Goal: Information Seeking & Learning: Find specific fact

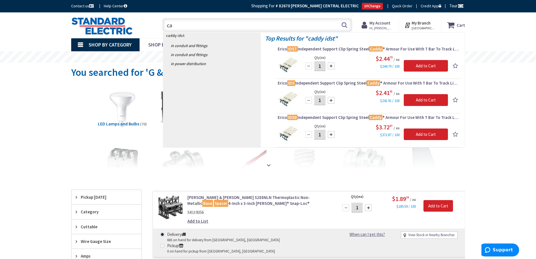
type input "c"
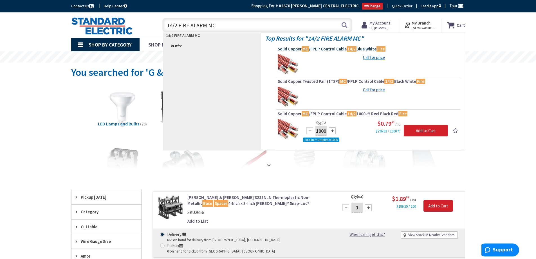
type input "14/2 FIRE ALARM MC"
click at [339, 49] on span "Solid Copper MC /FPLP Control Cable 14/2 Blue White Fire" at bounding box center [369, 49] width 182 height 6
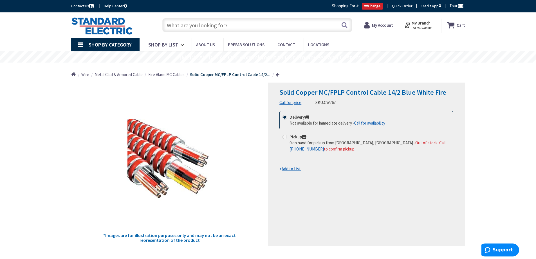
type input "[GEOGRAPHIC_DATA], [GEOGRAPHIC_DATA]"
click at [196, 28] on input "text" at bounding box center [257, 25] width 190 height 14
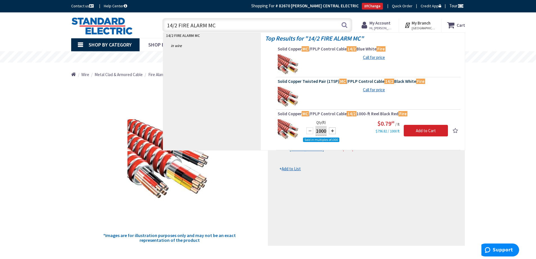
type input "14/2 FIRE ALARM MC"
click at [331, 80] on span "Solid Copper Twisted Pair (1TSP) MC /FPLP Control Cable 14/2 Black White Fire" at bounding box center [369, 82] width 182 height 6
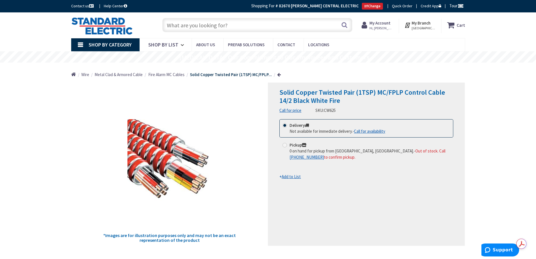
click at [183, 23] on input "text" at bounding box center [257, 25] width 190 height 14
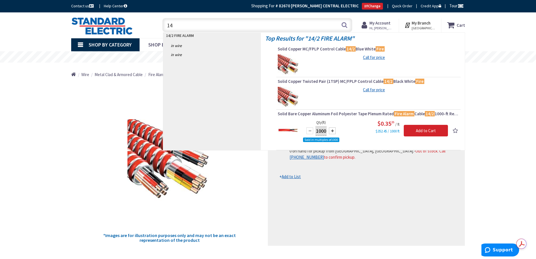
type input "1"
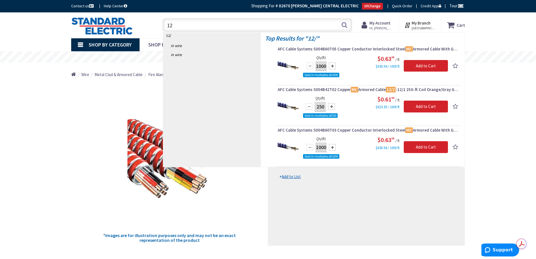
type input "1"
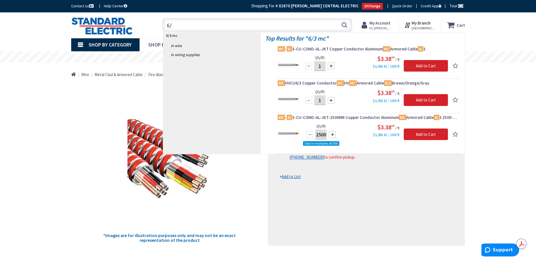
type input "6"
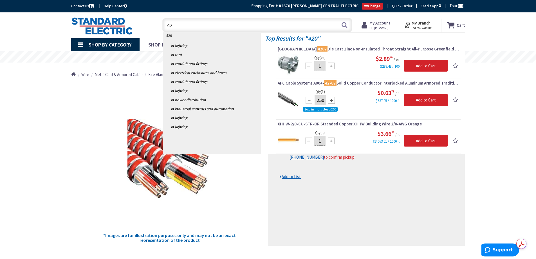
type input "4"
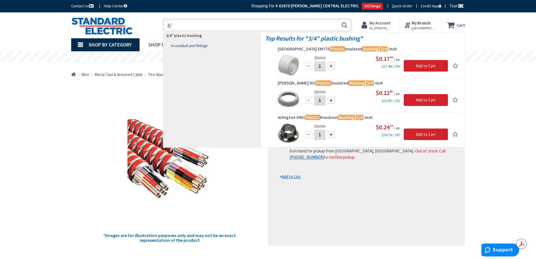
type input "3"
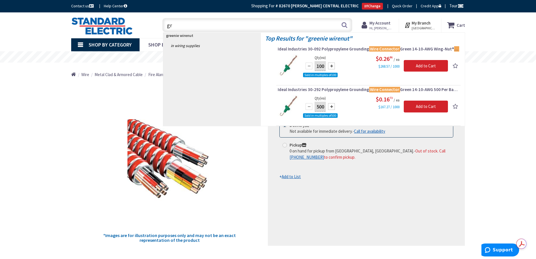
type input "g"
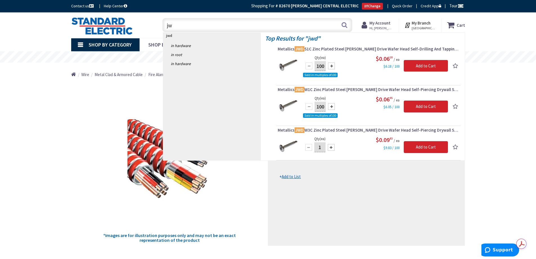
type input "j"
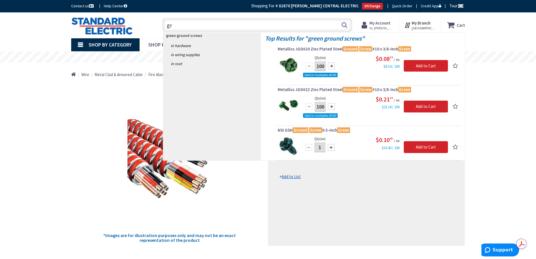
type input "g"
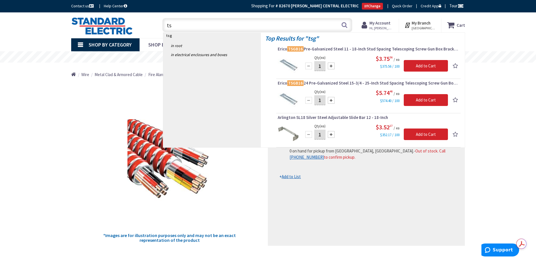
type input "t"
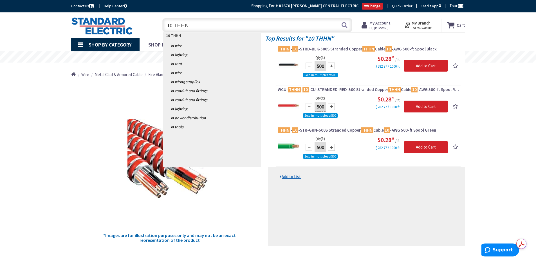
click at [172, 24] on input "10 THHN" at bounding box center [257, 25] width 190 height 14
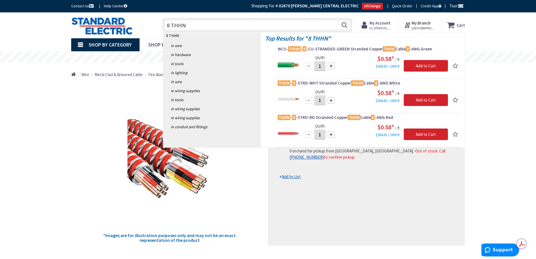
drag, startPoint x: 193, startPoint y: 22, endPoint x: 189, endPoint y: 22, distance: 3.4
click at [191, 22] on input "8 THHN" at bounding box center [257, 25] width 190 height 14
type input "8"
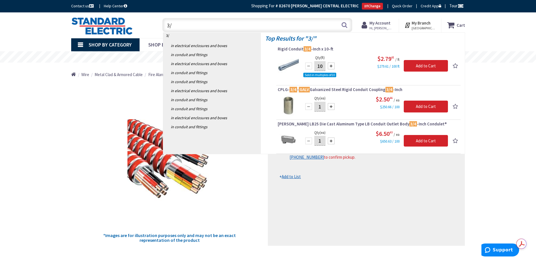
type input "3"
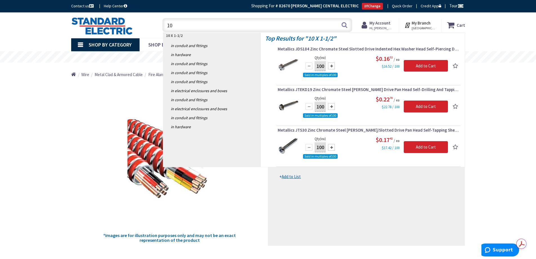
type input "1"
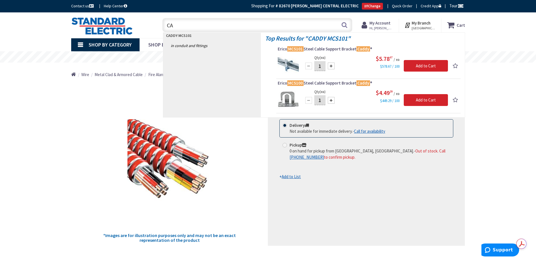
type input "C"
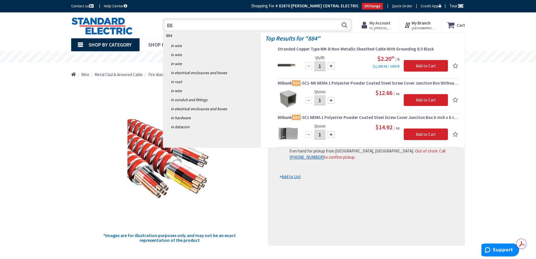
type input "8"
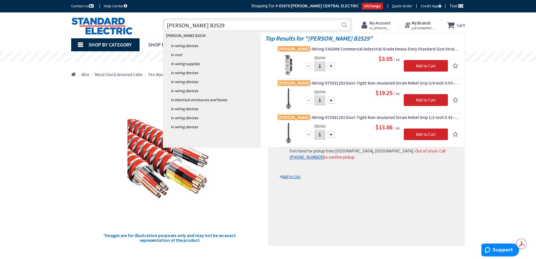
type input "[PERSON_NAME] B2529"
click at [347, 23] on button "Search" at bounding box center [344, 25] width 7 height 13
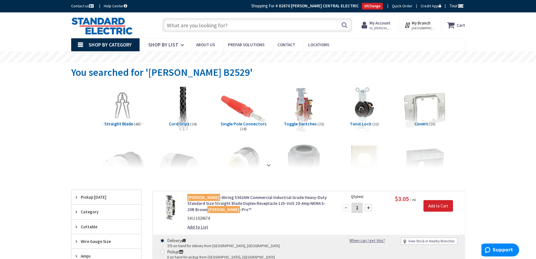
click at [173, 26] on input "text" at bounding box center [257, 25] width 190 height 14
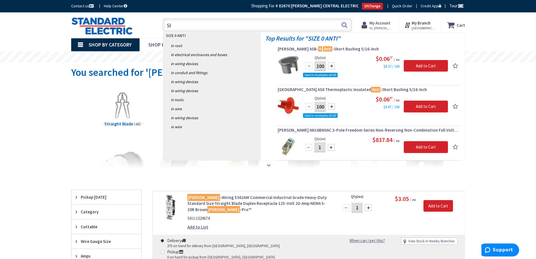
type input "S"
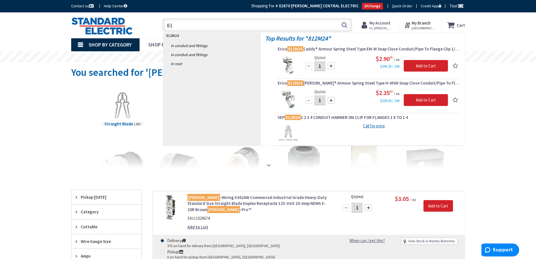
type input "8"
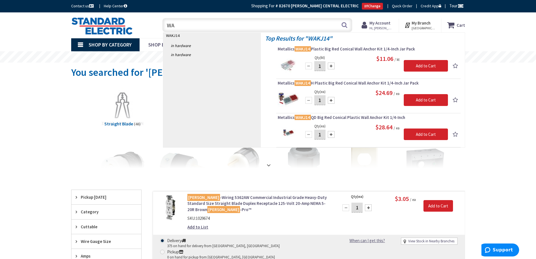
type input "W"
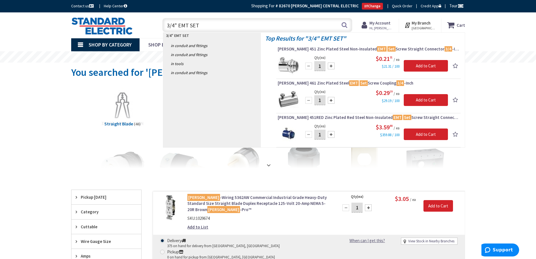
click at [175, 24] on input "3/4" EMT SET" at bounding box center [257, 25] width 190 height 14
click at [201, 23] on input "1/2" EMT SET" at bounding box center [257, 25] width 190 height 14
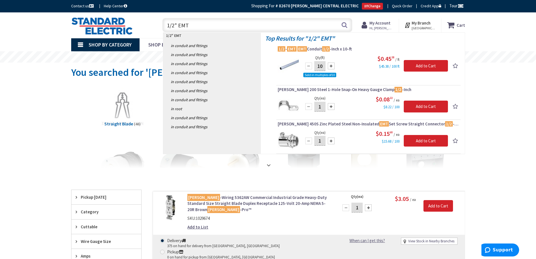
type input "1/2" EMT"
